Goal: Task Accomplishment & Management: Manage account settings

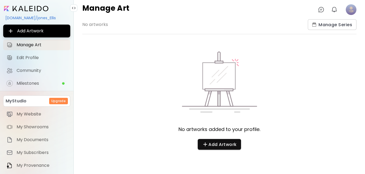
click at [348, 10] on image at bounding box center [351, 9] width 11 height 11
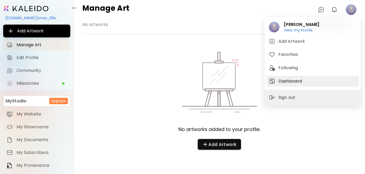
click at [292, 81] on h5 "Dashboard" at bounding box center [290, 81] width 25 height 6
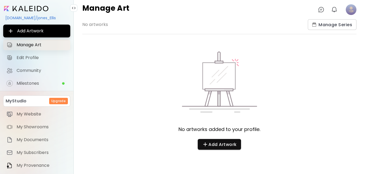
click at [46, 42] on link "Manage Art" at bounding box center [36, 45] width 67 height 11
click at [39, 56] on span "Edit Profile" at bounding box center [42, 57] width 50 height 5
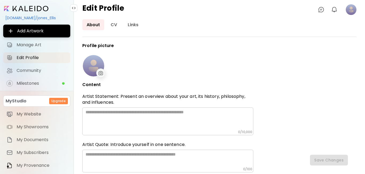
type input "**********"
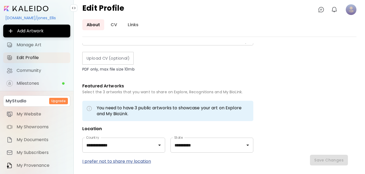
scroll to position [78, 0]
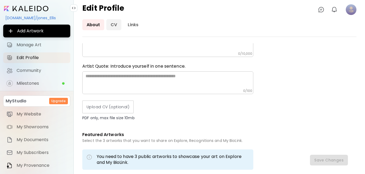
click at [116, 23] on link "CV" at bounding box center [113, 24] width 15 height 11
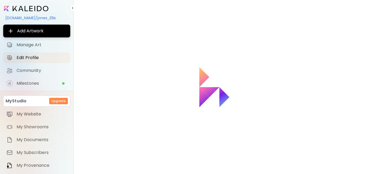
click at [114, 25] on div "Loading" at bounding box center [219, 87] width 291 height 174
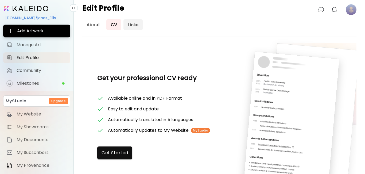
click at [134, 23] on link "Links" at bounding box center [132, 24] width 19 height 11
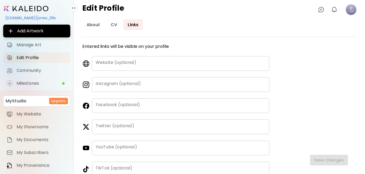
scroll to position [29, 0]
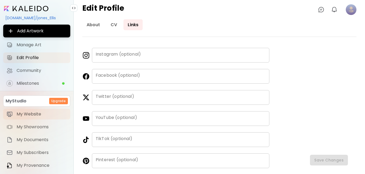
click at [38, 112] on span "My Website" at bounding box center [42, 113] width 50 height 5
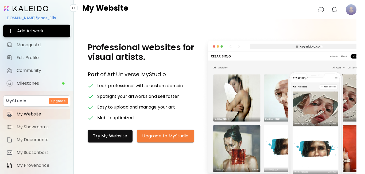
scroll to position [40, 0]
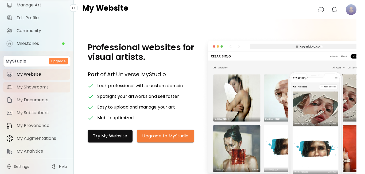
click at [35, 86] on span "My Showrooms" at bounding box center [42, 86] width 50 height 5
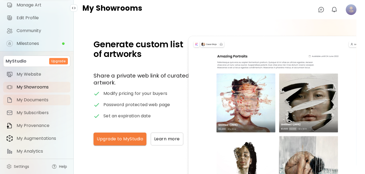
click at [40, 102] on span "My Documents" at bounding box center [42, 99] width 50 height 5
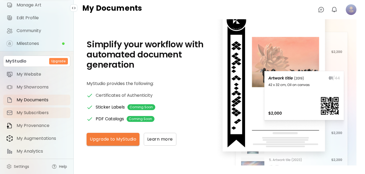
click at [39, 111] on span "My Subscribers" at bounding box center [42, 112] width 50 height 5
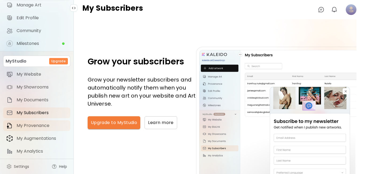
click at [36, 125] on span "My Provenance" at bounding box center [42, 125] width 50 height 5
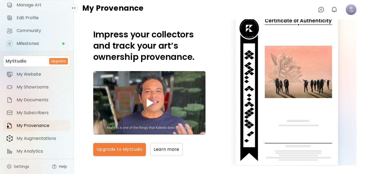
scroll to position [10, 0]
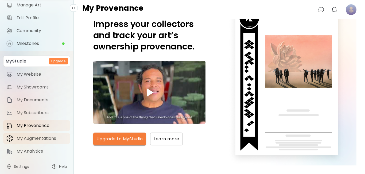
click at [42, 137] on span "My Augmentations" at bounding box center [42, 138] width 50 height 5
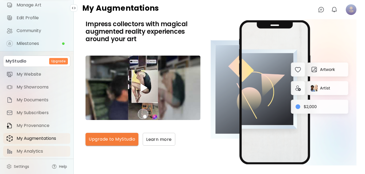
click at [30, 151] on span "My Analytics" at bounding box center [42, 150] width 50 height 5
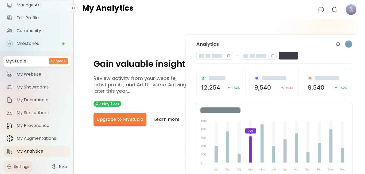
click at [31, 164] on link "Settings" at bounding box center [17, 166] width 29 height 11
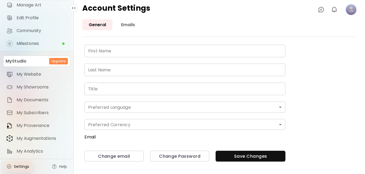
type input "*****"
type input "**********"
type input "*******"
type input "*"
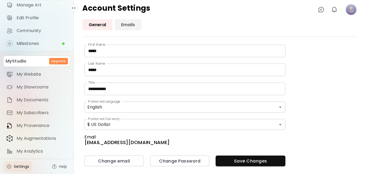
click at [131, 26] on link "Emails" at bounding box center [128, 24] width 27 height 11
